Goal: Task Accomplishment & Management: Use online tool/utility

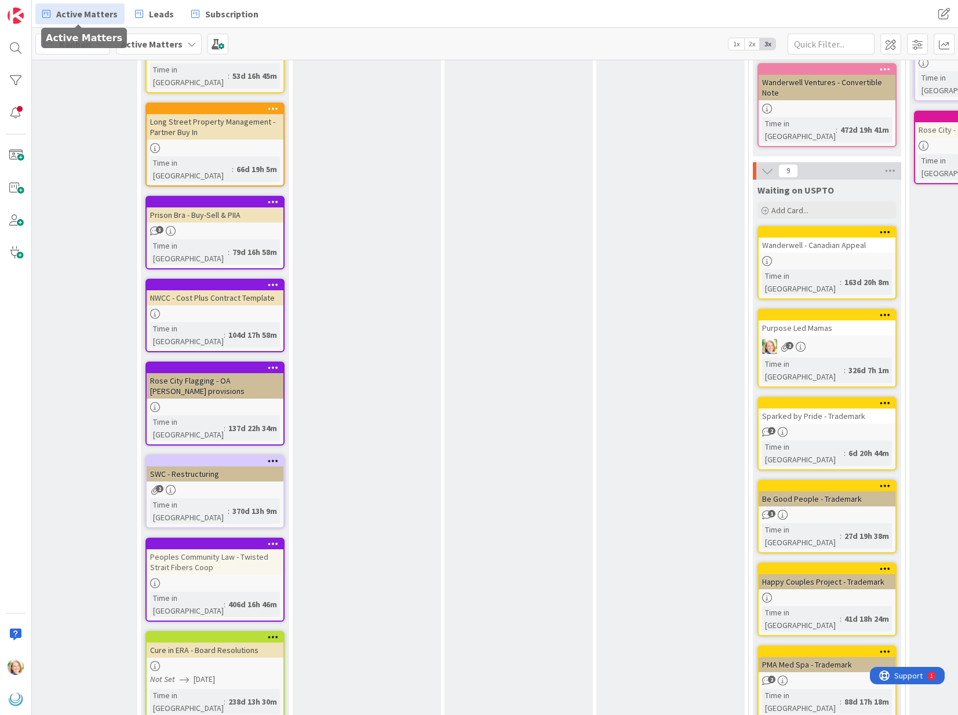
scroll to position [499, 660]
click at [806, 311] on div at bounding box center [830, 315] width 132 height 8
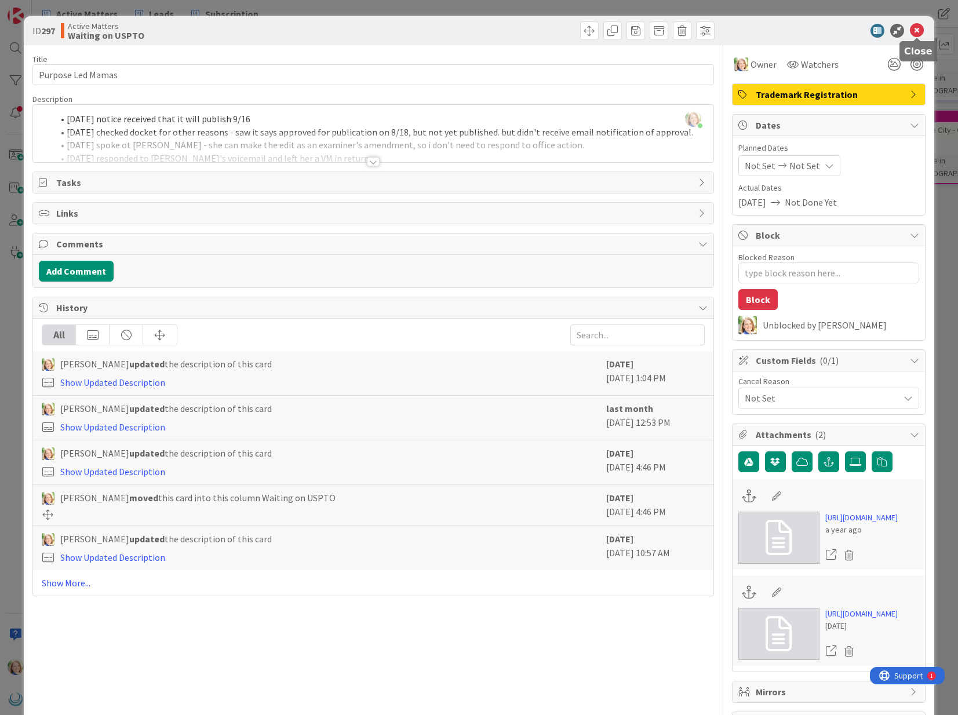
click at [918, 30] on icon at bounding box center [917, 31] width 14 height 14
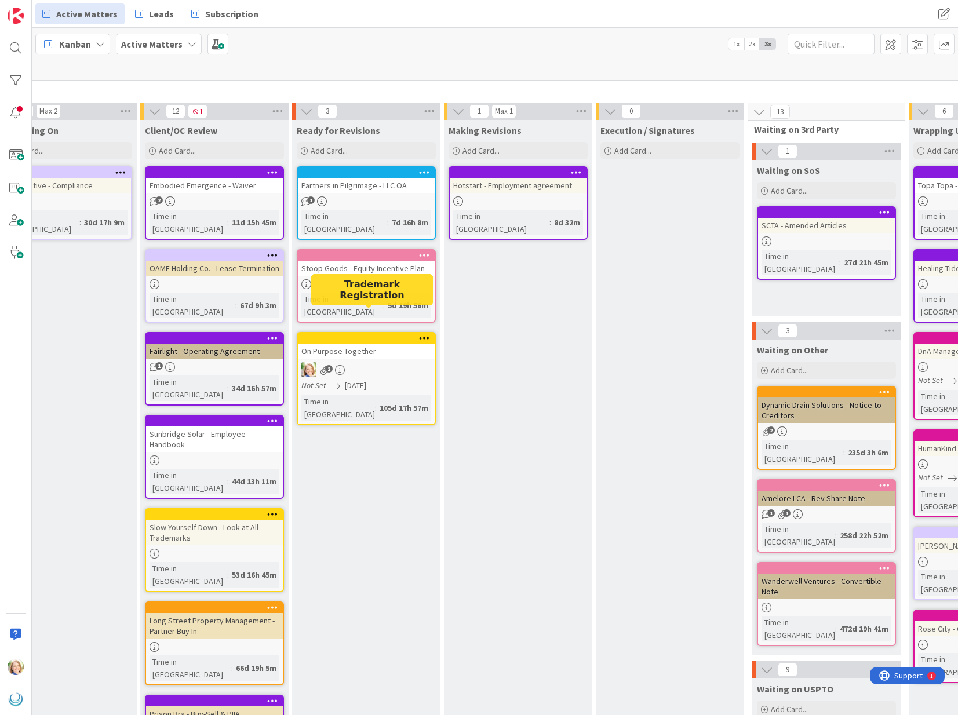
click at [364, 335] on div at bounding box center [369, 339] width 132 height 8
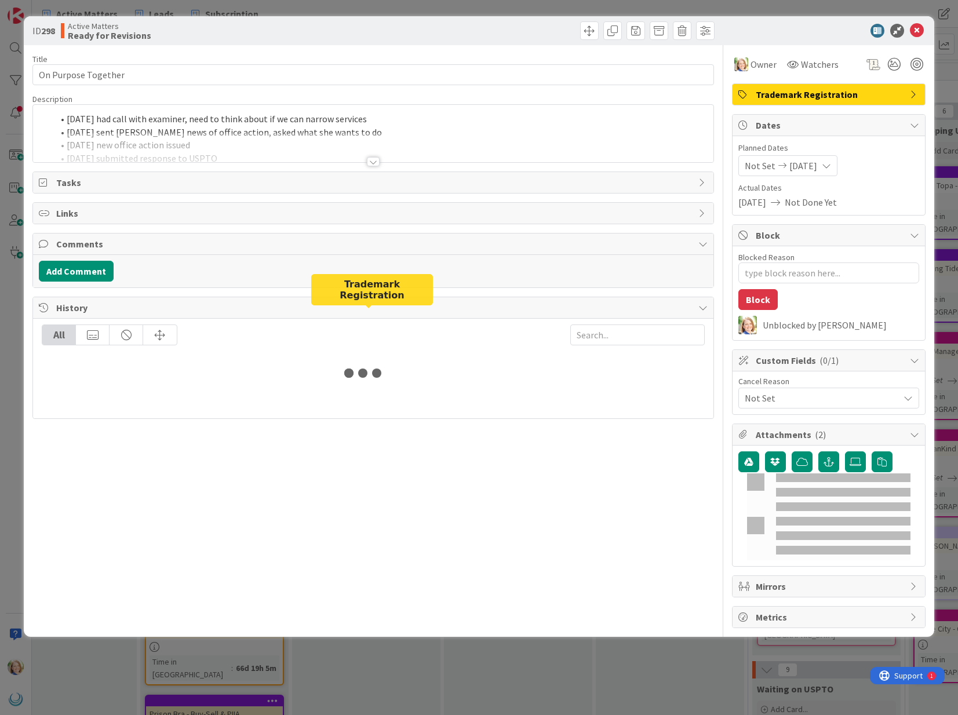
type textarea "x"
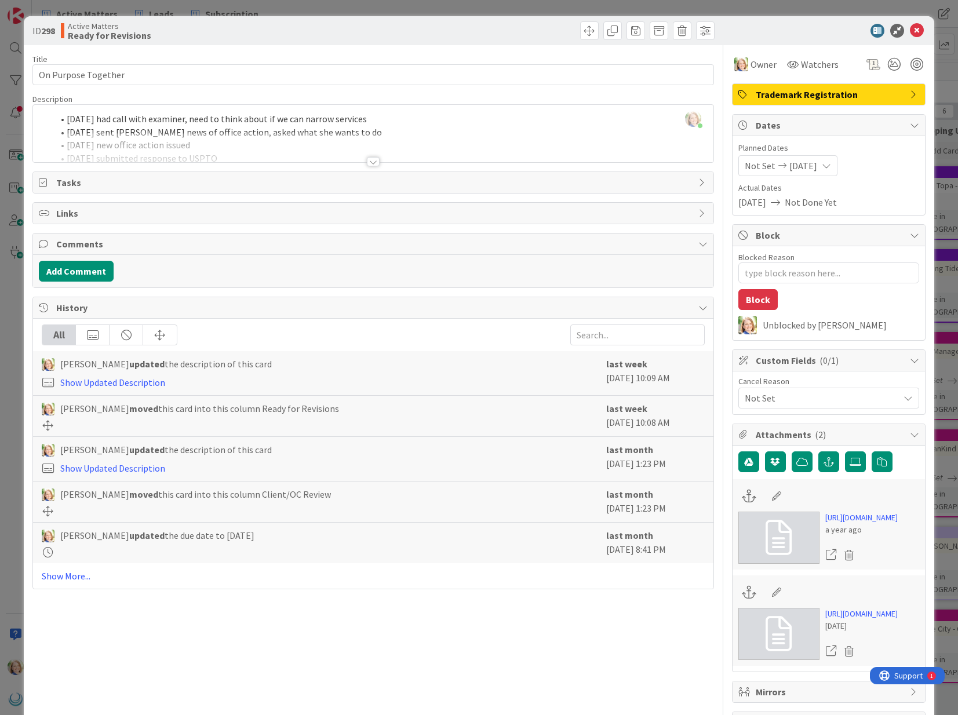
click at [67, 120] on div "[PERSON_NAME] just joined [DATE] had call with examiner, need to think about if…" at bounding box center [373, 133] width 680 height 57
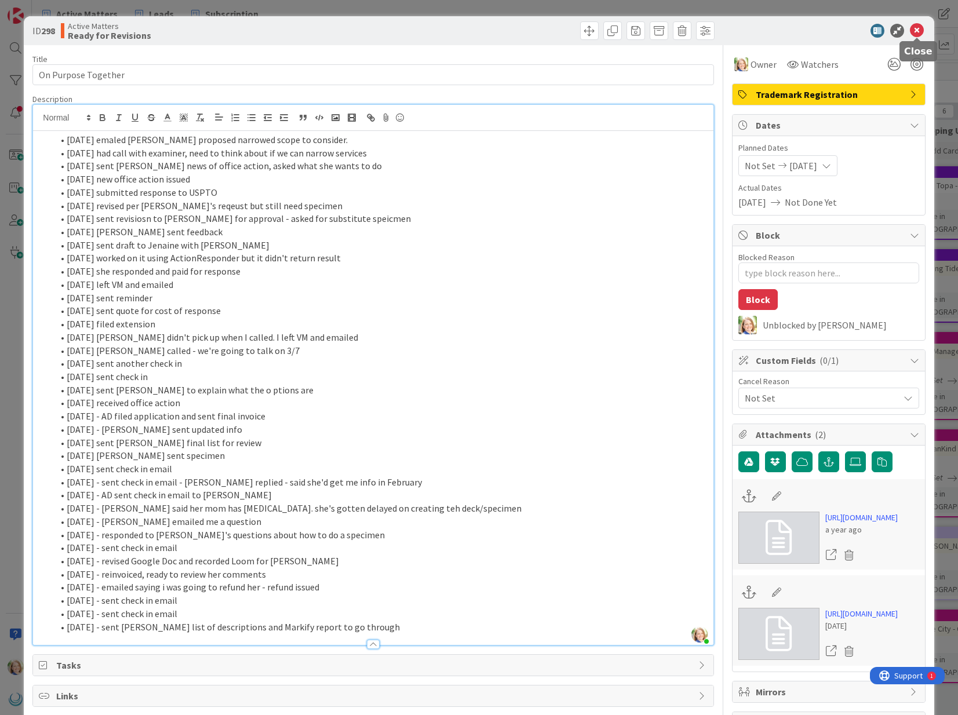
click at [917, 32] on icon at bounding box center [917, 31] width 14 height 14
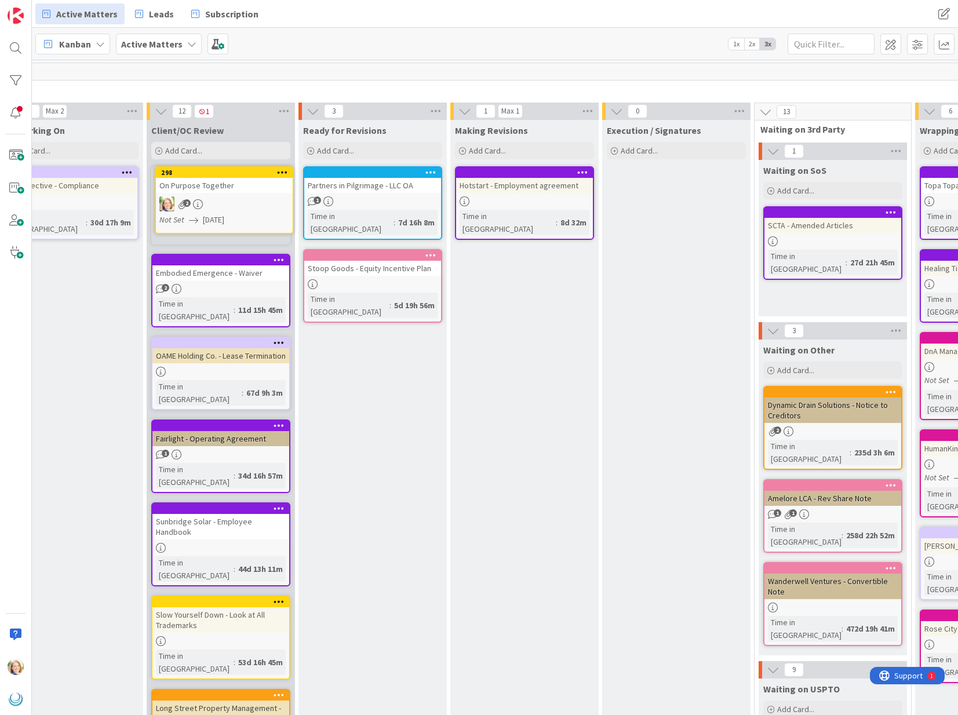
scroll to position [0, 649]
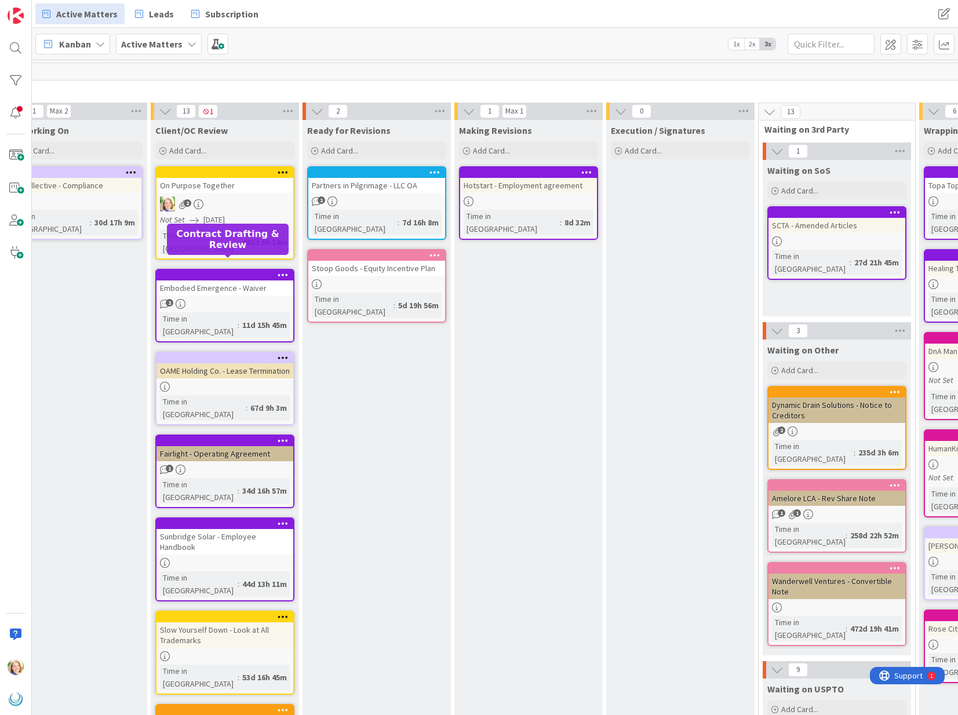
click at [237, 271] on div at bounding box center [228, 275] width 132 height 8
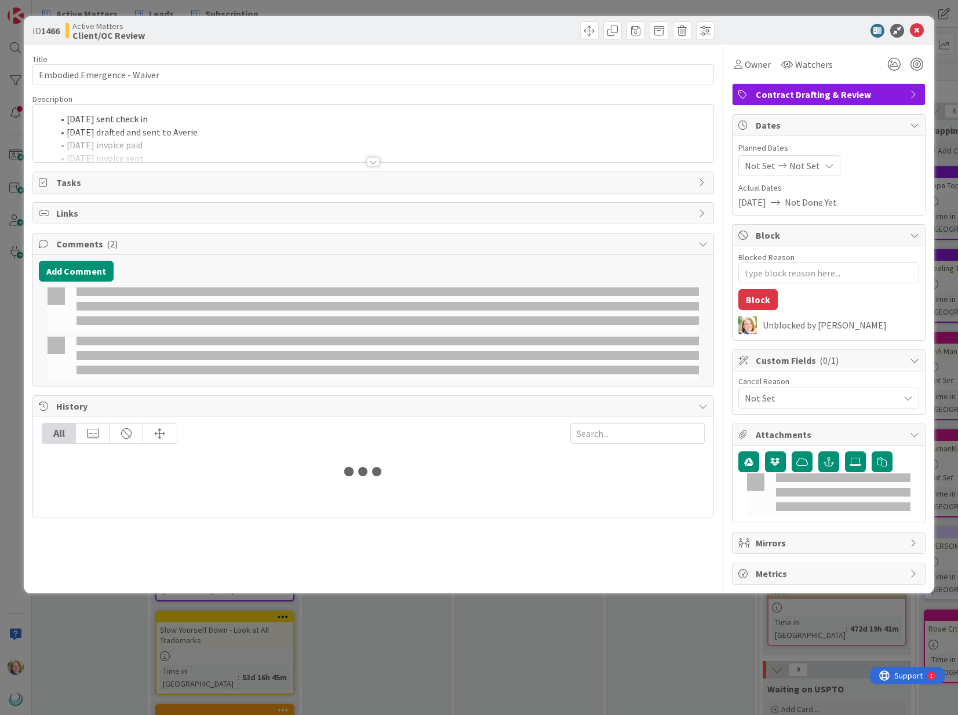
type textarea "x"
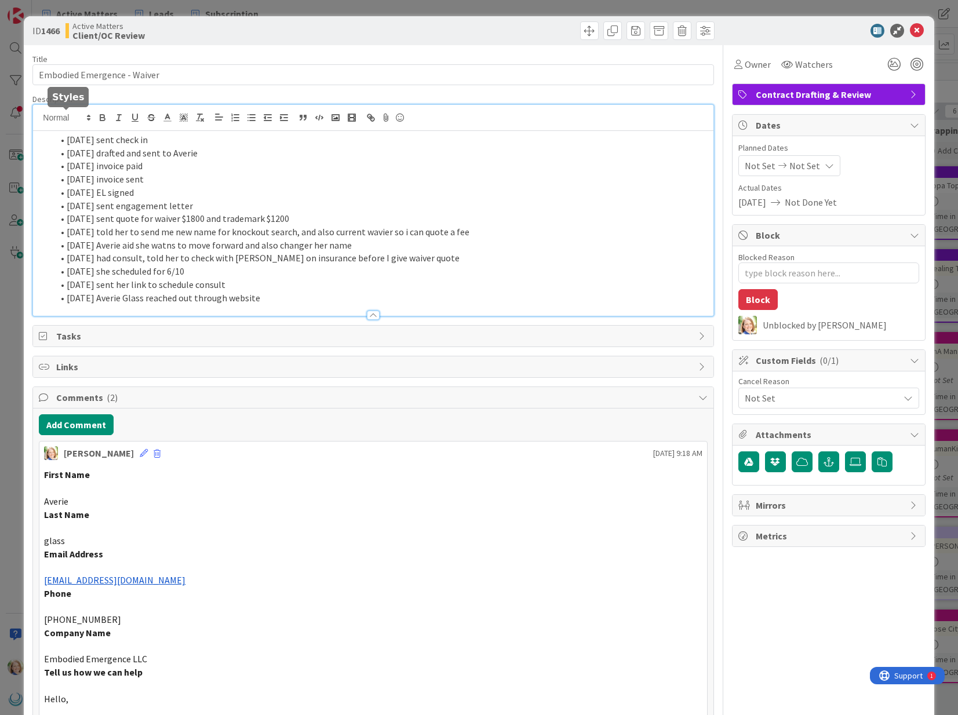
click at [70, 121] on div "[DATE] sent check in [DATE] drafted and sent to Averie [DATE] invoice paid [DAT…" at bounding box center [373, 210] width 680 height 211
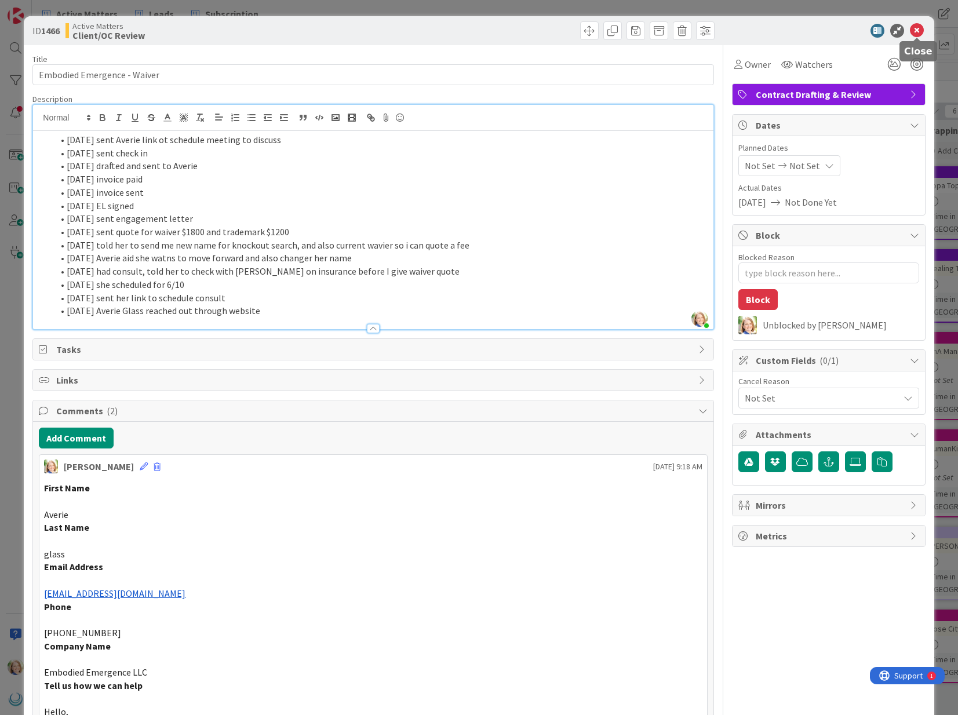
click at [914, 32] on icon at bounding box center [917, 31] width 14 height 14
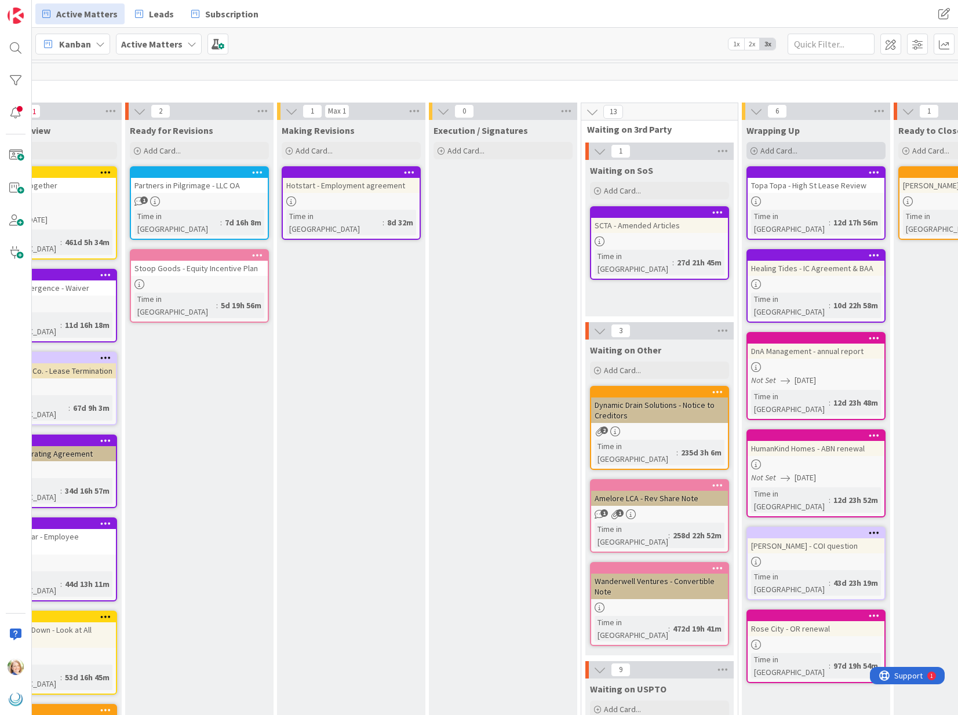
scroll to position [0, 1133]
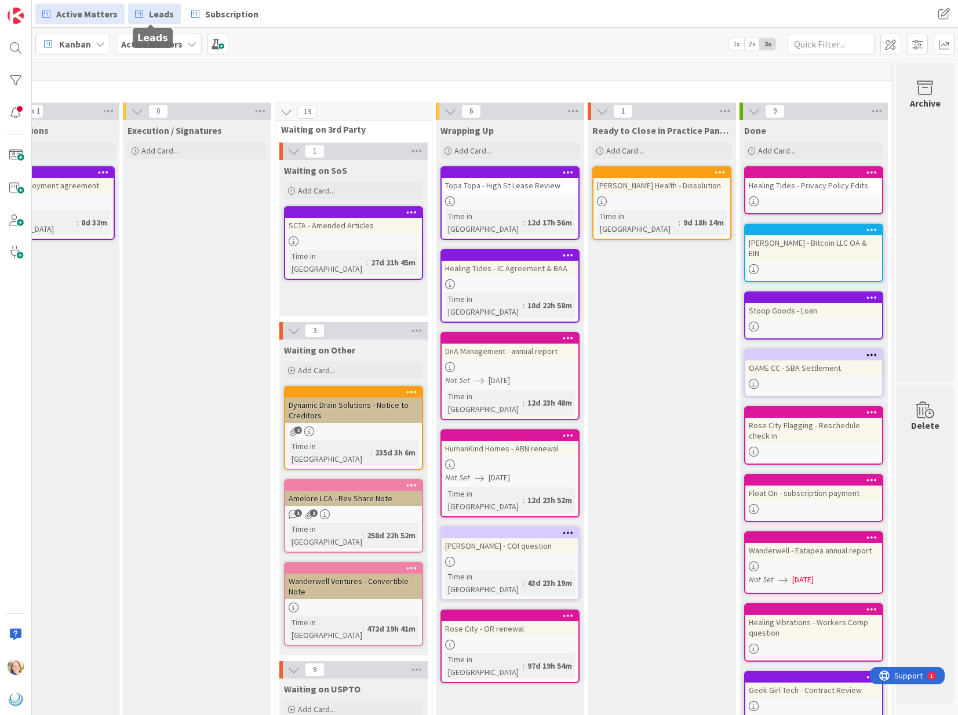
click at [149, 14] on span "Leads" at bounding box center [161, 14] width 25 height 14
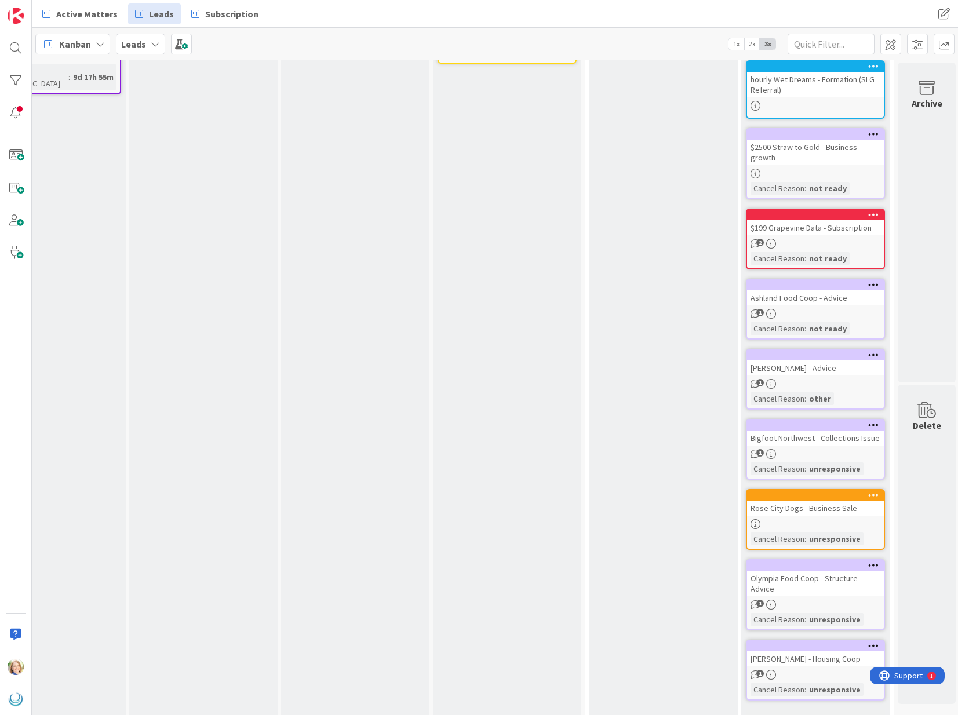
scroll to position [190, 970]
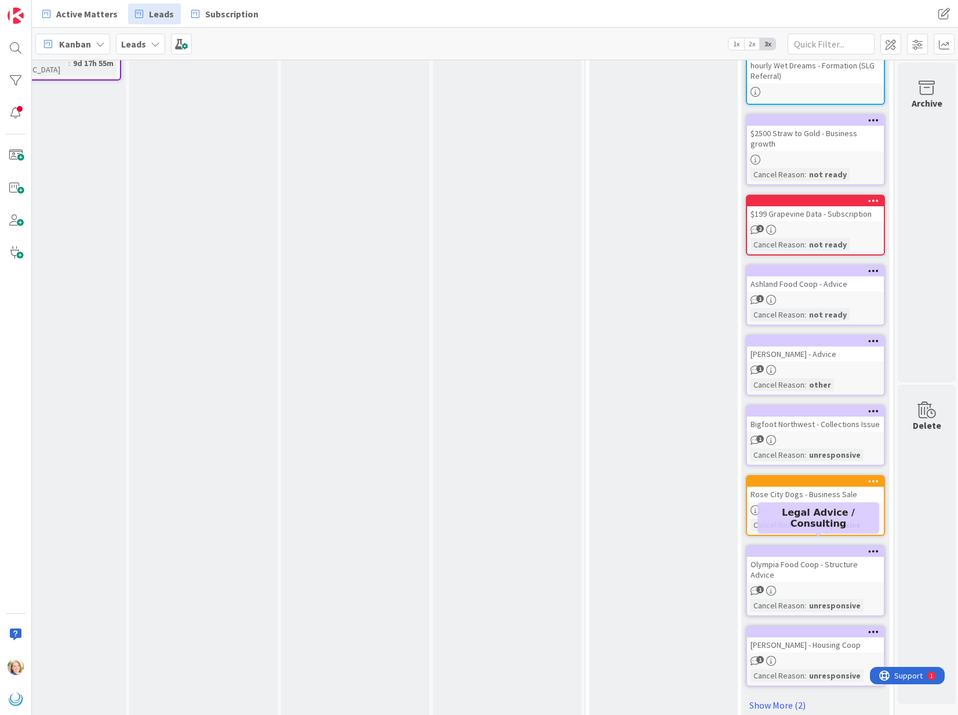
click at [812, 548] on div at bounding box center [819, 552] width 132 height 8
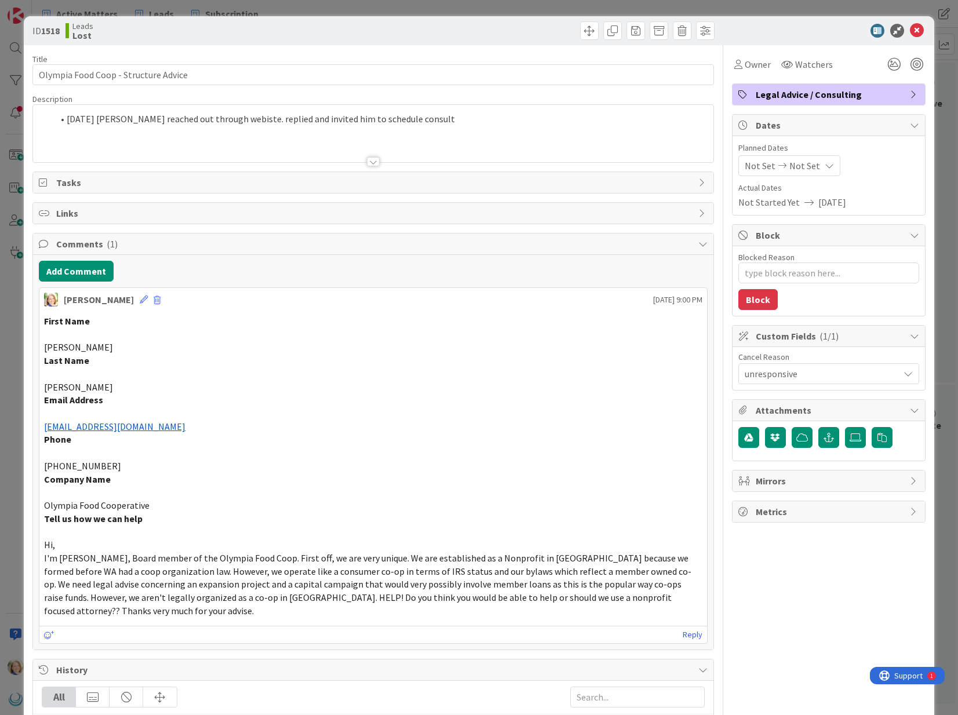
type textarea "x"
click at [67, 118] on div "[PERSON_NAME] just joined [DATE] [PERSON_NAME] reached out through webiste. rep…" at bounding box center [373, 133] width 680 height 57
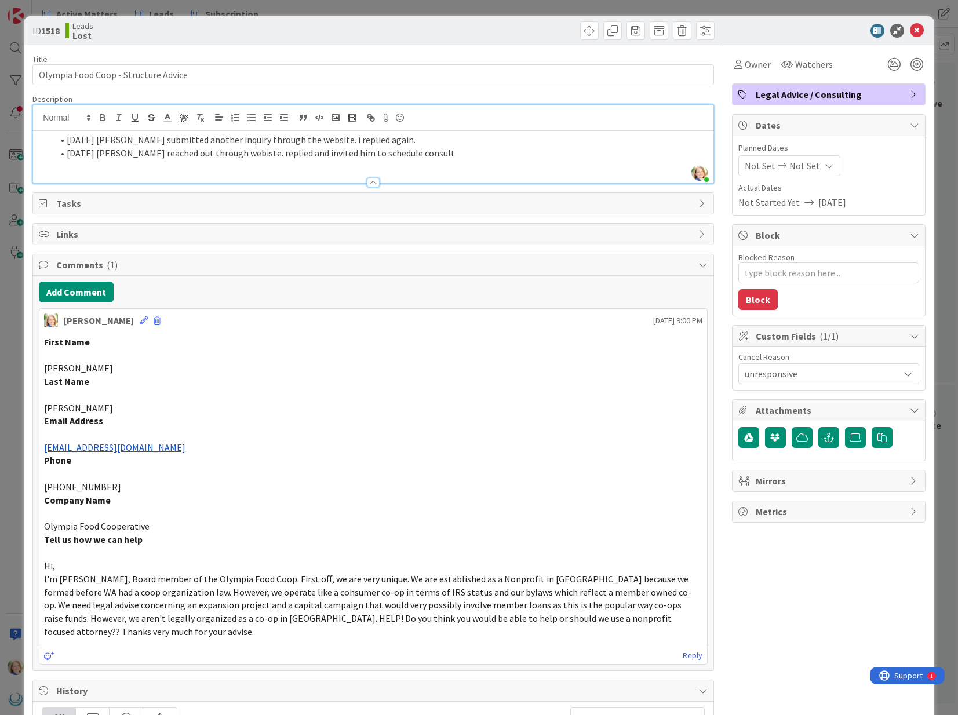
click at [783, 374] on span "unresponsive" at bounding box center [822, 374] width 154 height 14
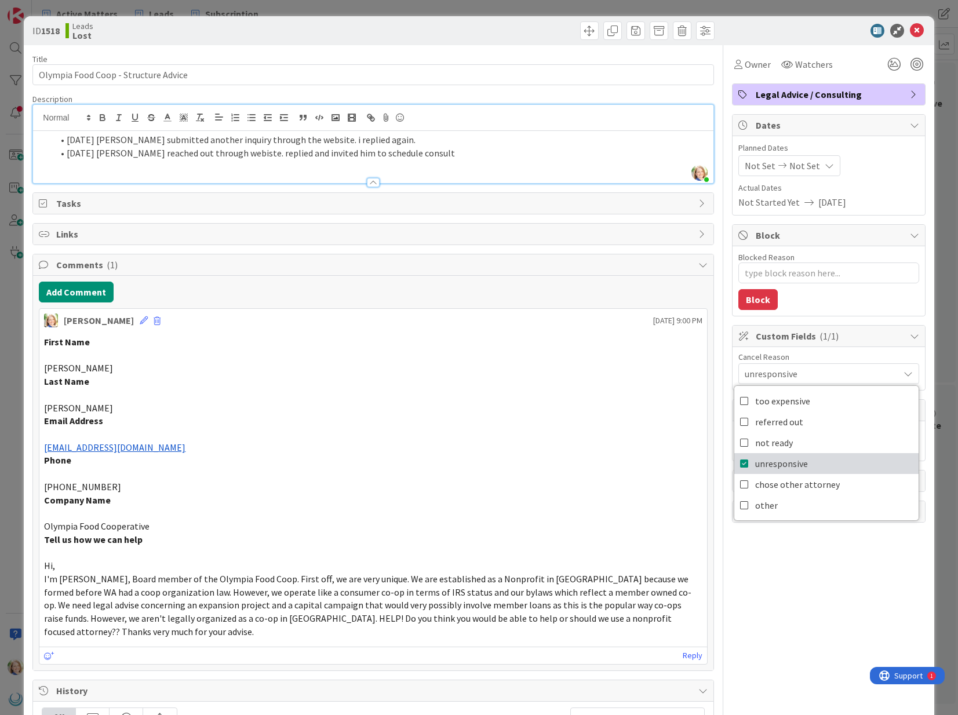
click at [743, 462] on icon at bounding box center [744, 463] width 9 height 17
click at [584, 34] on span at bounding box center [589, 30] width 19 height 19
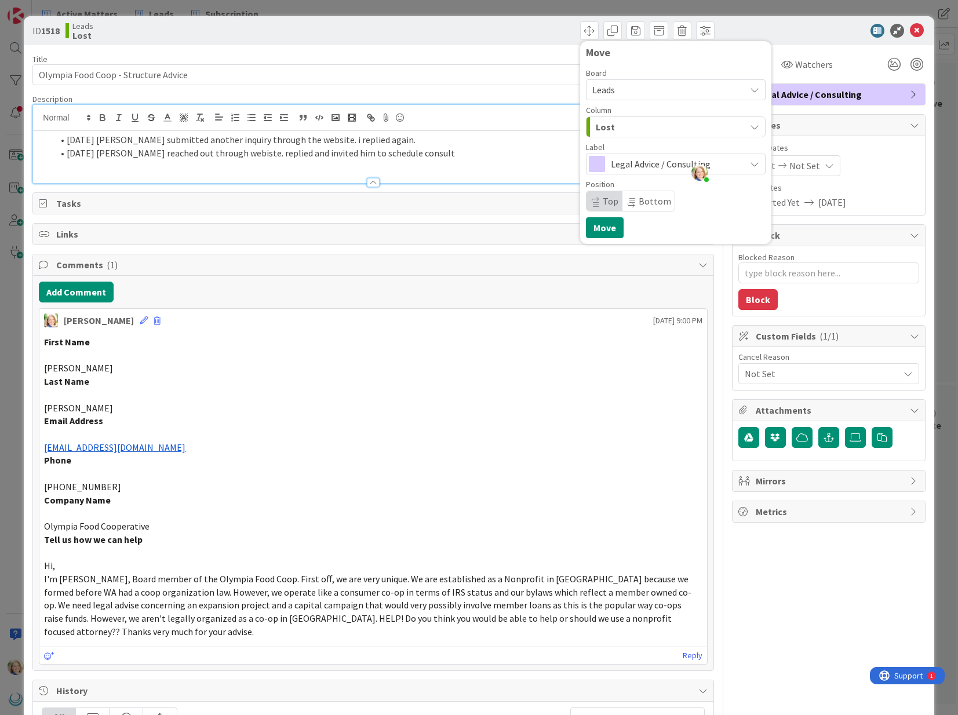
click at [623, 130] on div "Lost" at bounding box center [669, 127] width 152 height 19
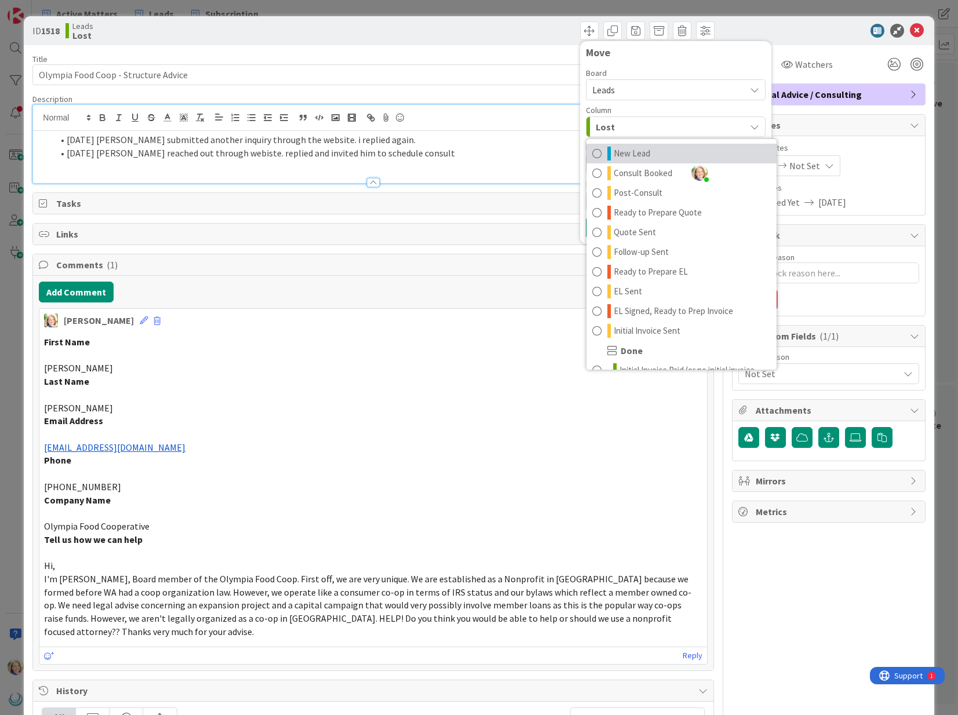
click at [628, 151] on span "New Lead" at bounding box center [632, 154] width 37 height 14
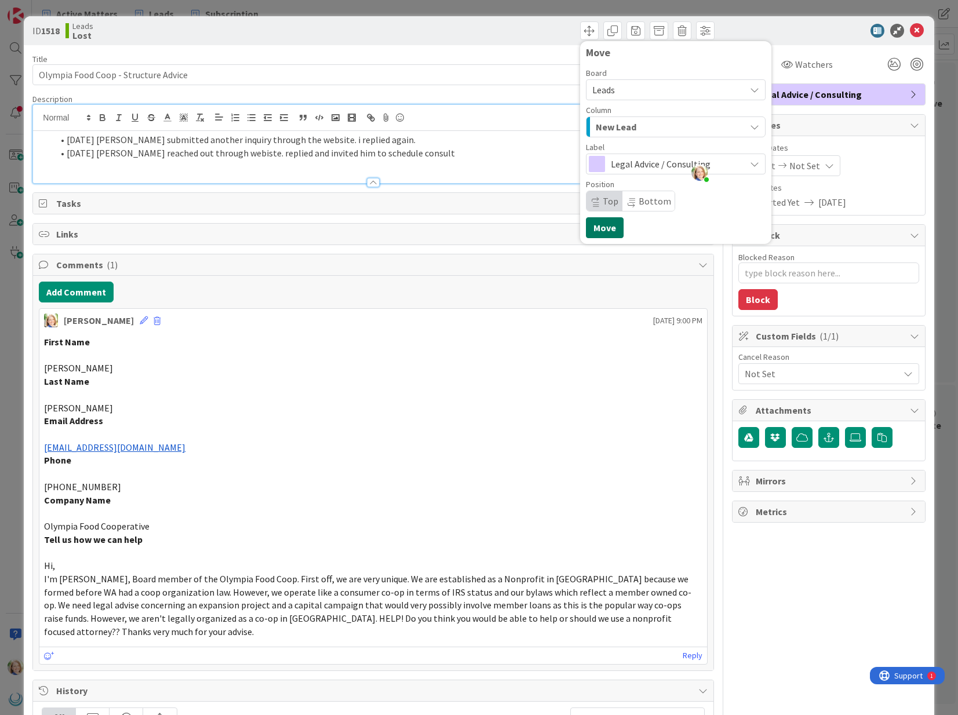
click at [606, 230] on button "Move" at bounding box center [605, 227] width 38 height 21
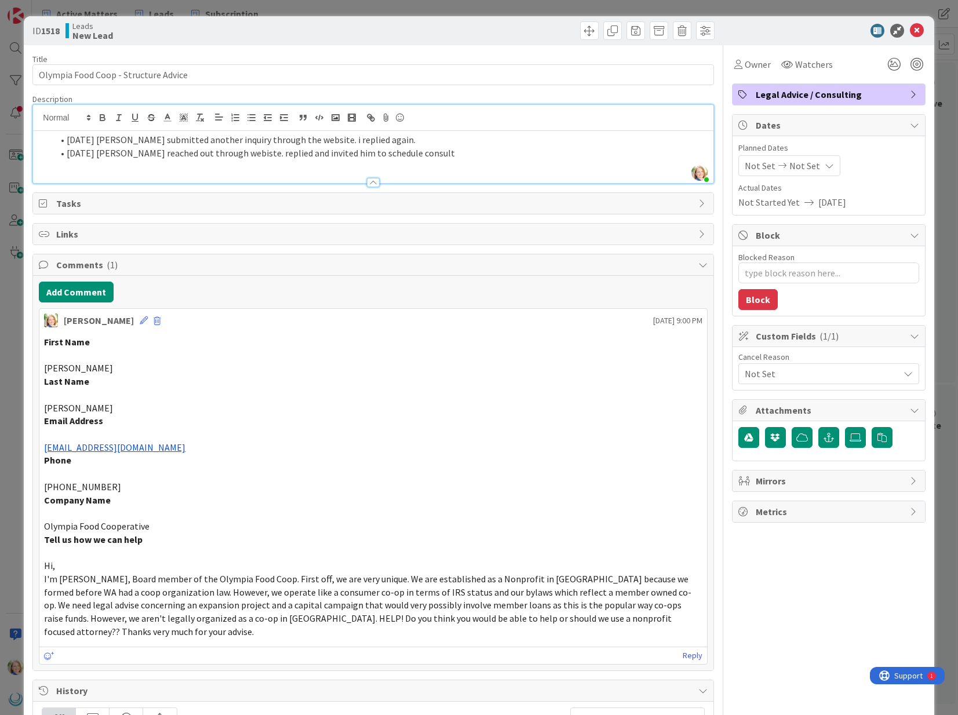
scroll to position [190, 970]
click at [919, 29] on icon at bounding box center [917, 31] width 14 height 14
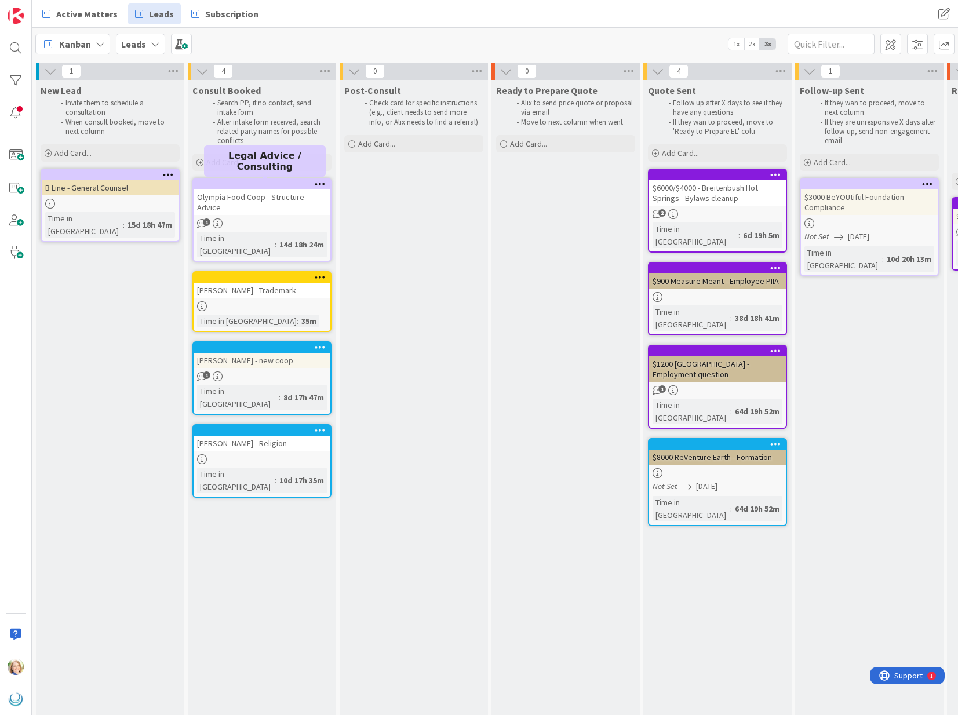
click at [252, 183] on div at bounding box center [265, 184] width 132 height 8
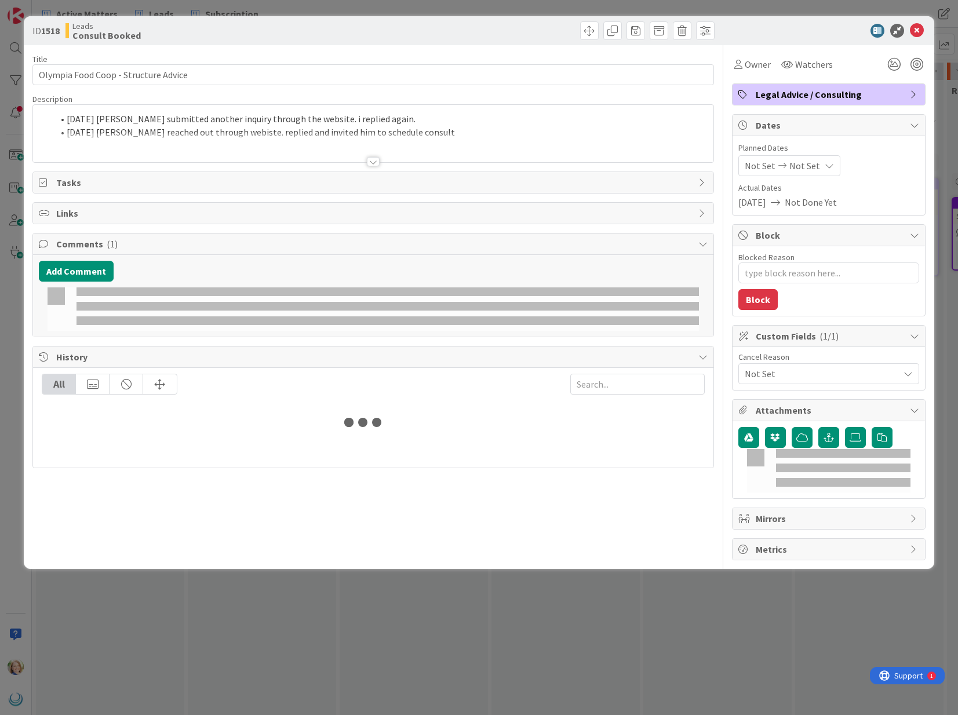
type textarea "x"
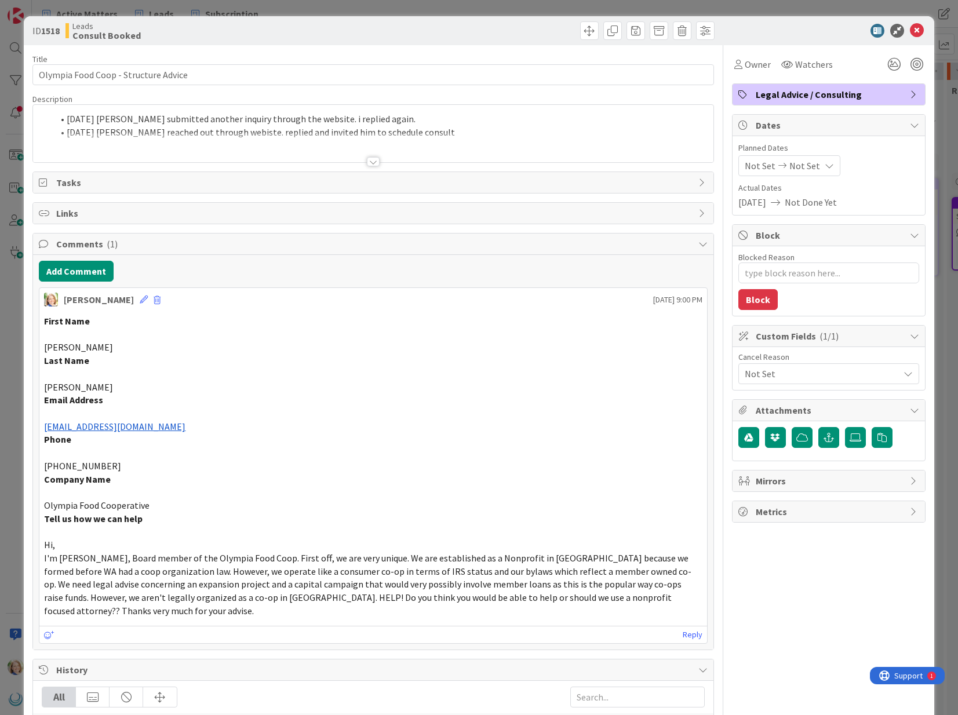
click at [428, 126] on div "[DATE] [PERSON_NAME] submitted another inquiry through the website. i replied a…" at bounding box center [373, 133] width 680 height 57
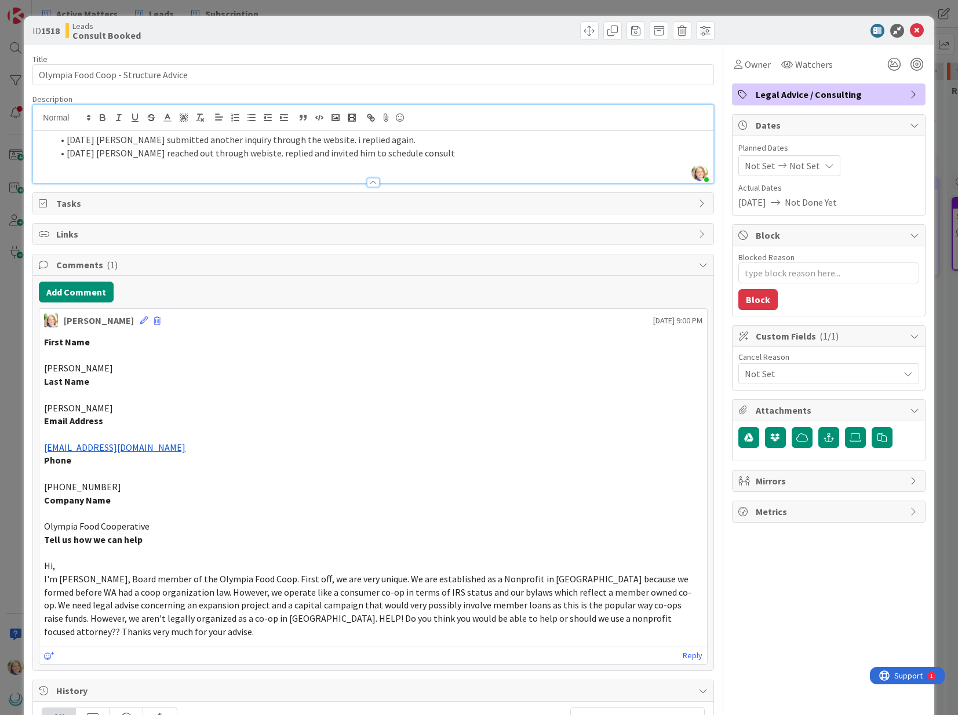
click at [413, 138] on li "[DATE] [PERSON_NAME] submitted another inquiry through the website. i replied a…" at bounding box center [380, 139] width 655 height 13
type textarea "x"
click at [914, 30] on icon at bounding box center [917, 31] width 14 height 14
